Goal: Task Accomplishment & Management: Manage account settings

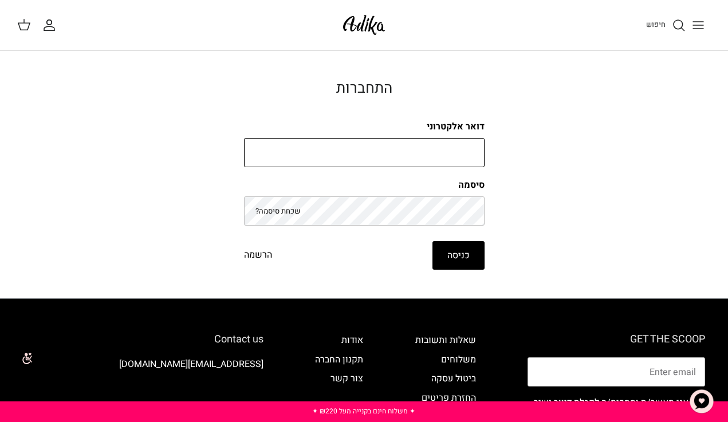
click at [445, 154] on input "דואר אלקטרוני" at bounding box center [364, 153] width 241 height 30
type input "avishag@kaizerman.org"
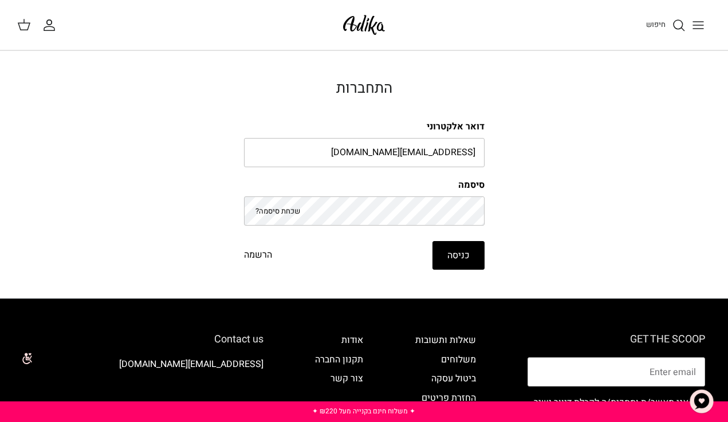
click at [471, 250] on button "כניסה" at bounding box center [458, 255] width 52 height 29
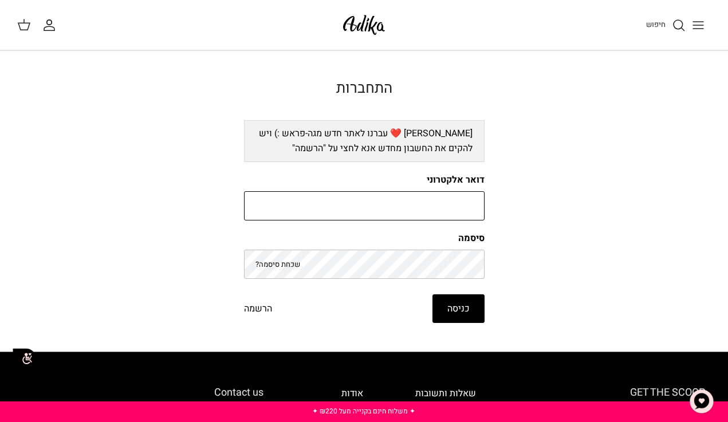
click at [395, 198] on input "דואר אלקטרוני" at bounding box center [364, 206] width 241 height 30
type input "[EMAIL_ADDRESS][DOMAIN_NAME]"
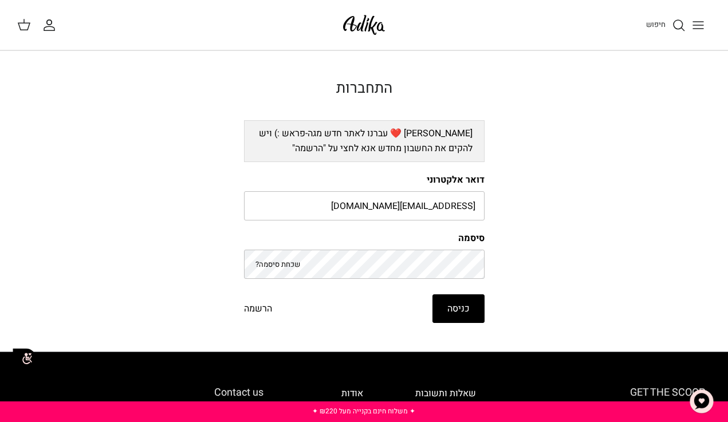
click at [463, 305] on button "כניסה" at bounding box center [458, 308] width 52 height 29
